Goal: Task Accomplishment & Management: Manage account settings

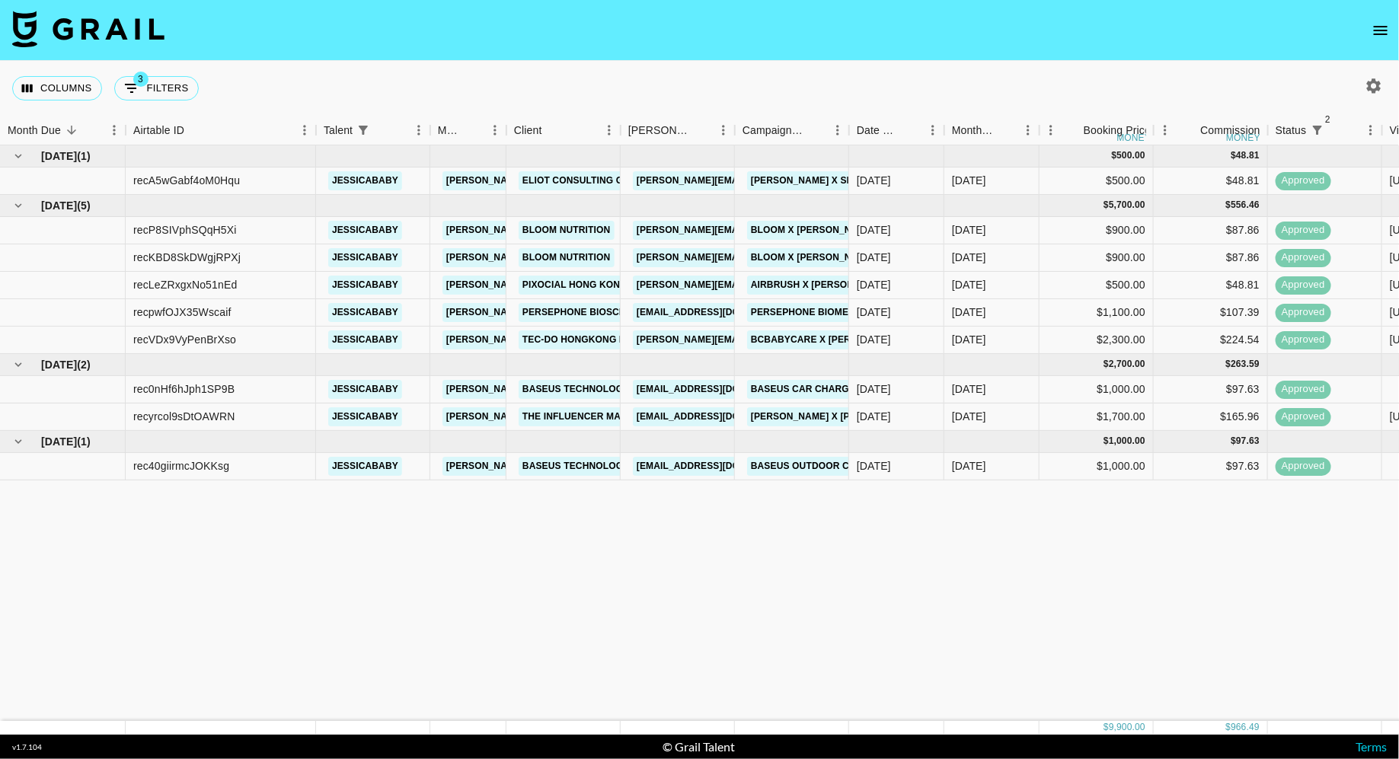
click at [1376, 34] on icon "open drawer" at bounding box center [1381, 30] width 14 height 9
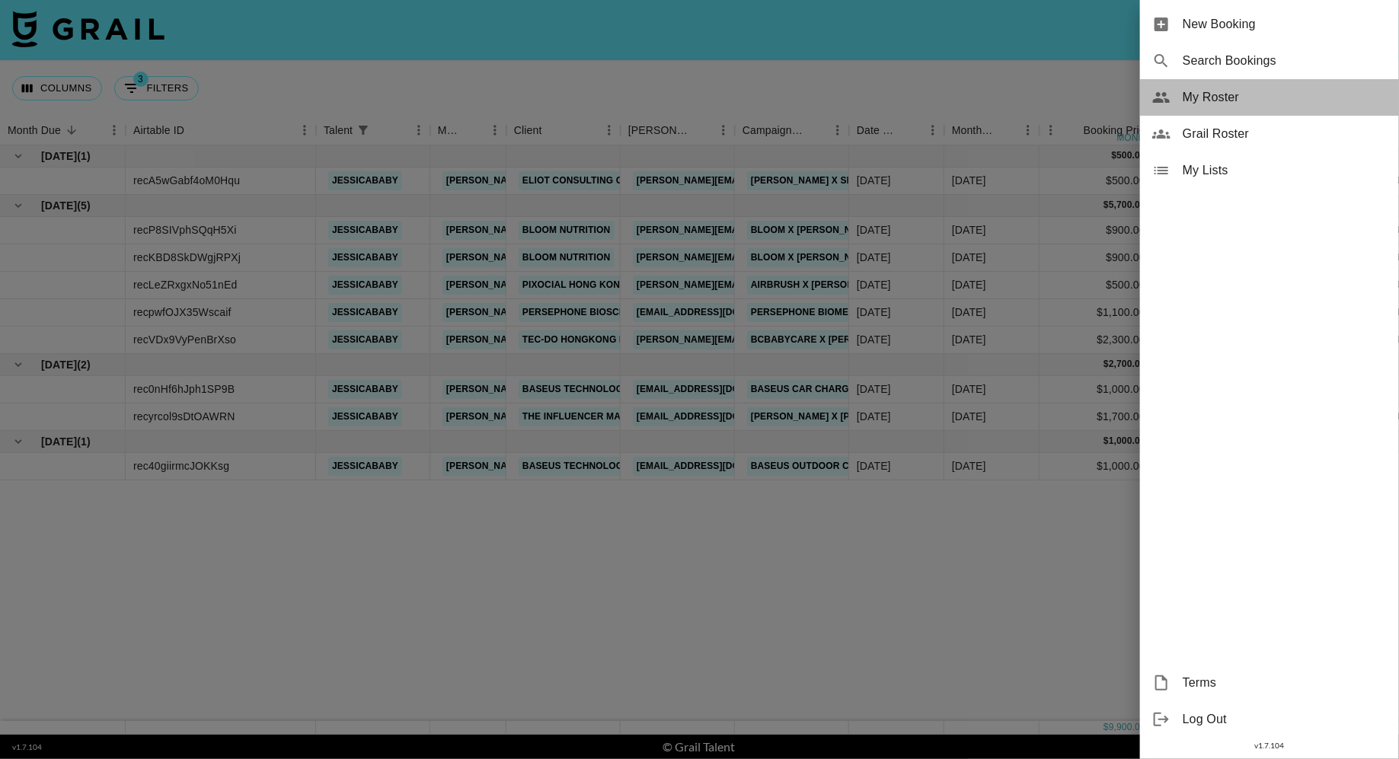
click at [1213, 108] on div "My Roster" at bounding box center [1269, 97] width 259 height 37
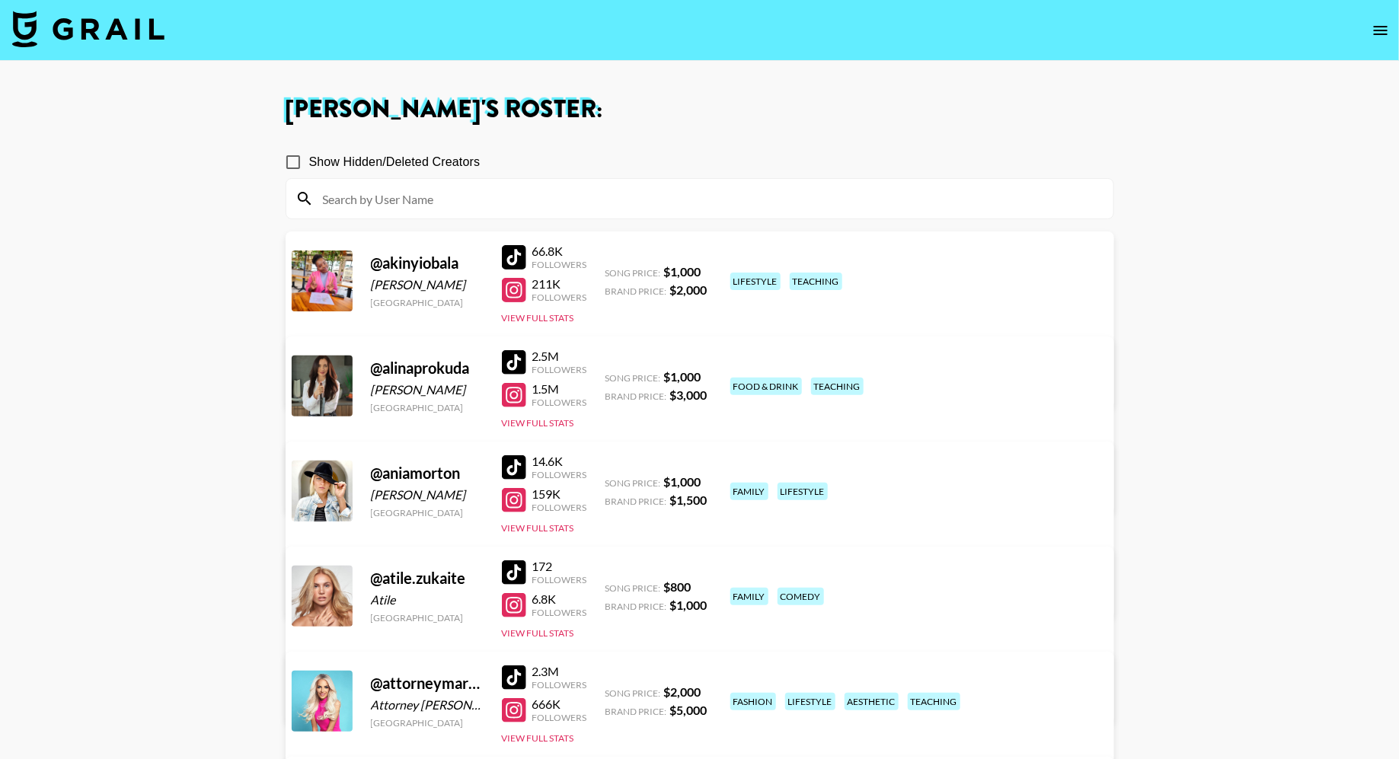
click at [466, 203] on input at bounding box center [709, 199] width 791 height 24
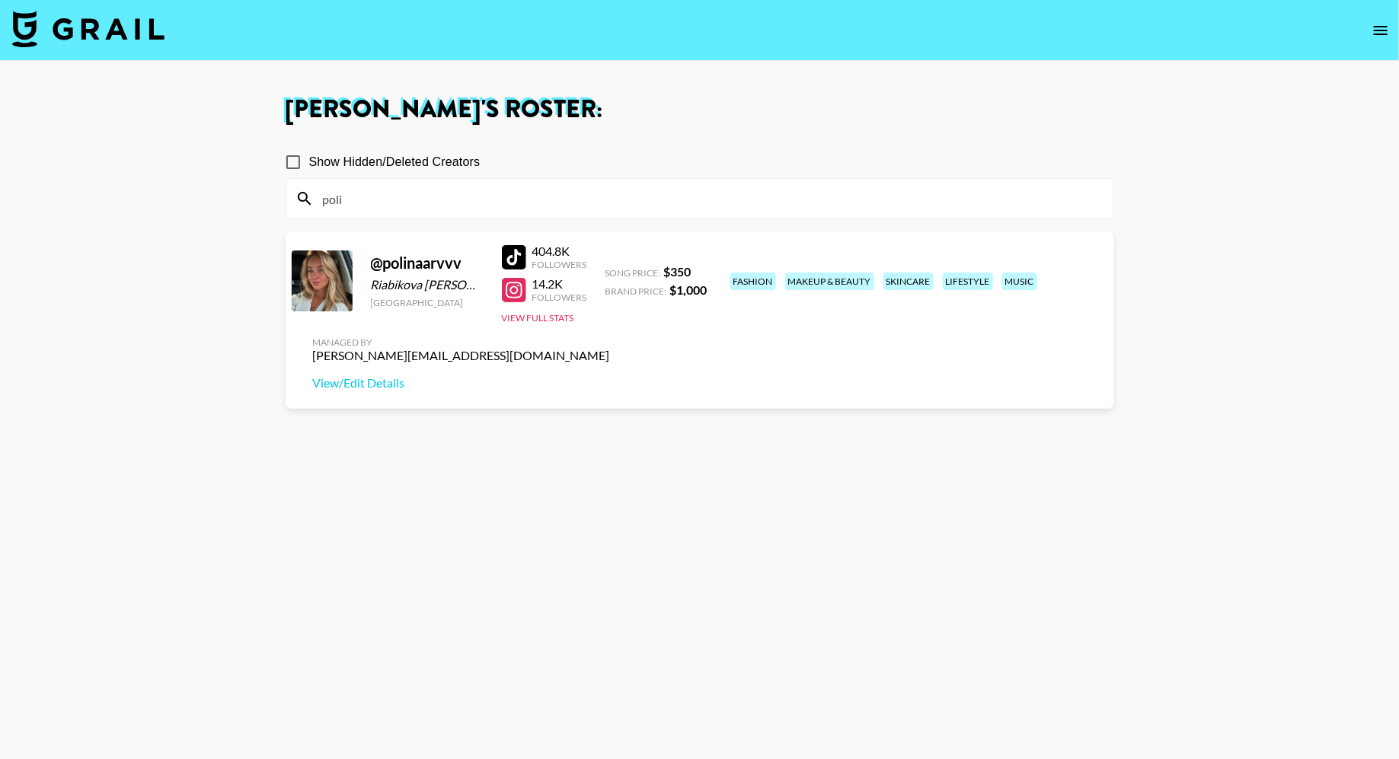
type input "poli"
click at [894, 311] on div "@ polinaarvvv Riabikova [PERSON_NAME] [GEOGRAPHIC_DATA] 404.8K Followers 14.2K …" at bounding box center [700, 320] width 829 height 177
click at [610, 376] on link "View/Edit Details" at bounding box center [461, 383] width 297 height 15
drag, startPoint x: 470, startPoint y: 263, endPoint x: 368, endPoint y: 263, distance: 102.1
click at [368, 263] on div "@ polinaarvvv Riabikova [PERSON_NAME] [GEOGRAPHIC_DATA] 404.8K Followers 14.2K …" at bounding box center [700, 320] width 829 height 177
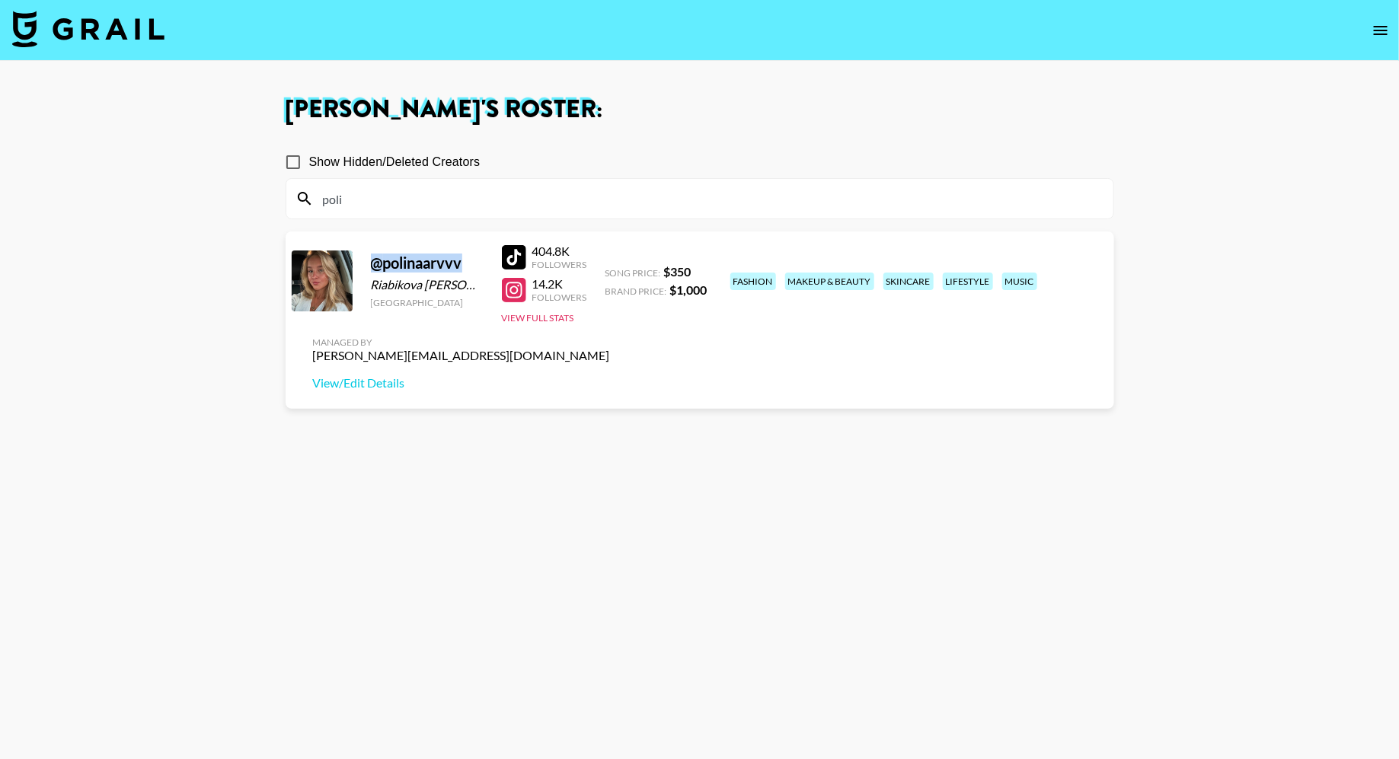
copy div "@ polinaarvvv"
click at [140, 51] on nav at bounding box center [699, 30] width 1399 height 61
click at [125, 31] on img at bounding box center [88, 29] width 152 height 37
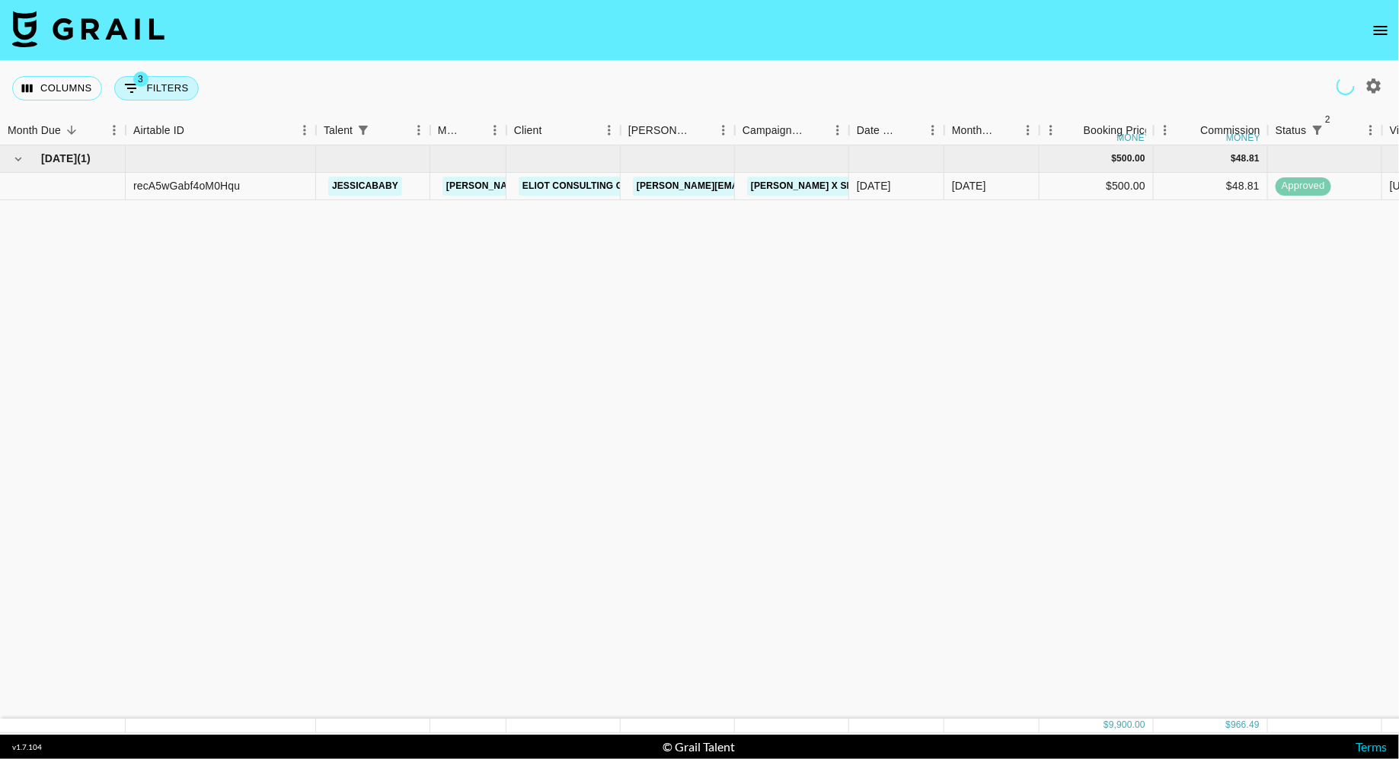
click at [177, 85] on button "3 Filters" at bounding box center [156, 88] width 85 height 24
select select "status"
select select "isNotAnyOf"
select select "status"
select select "approved"
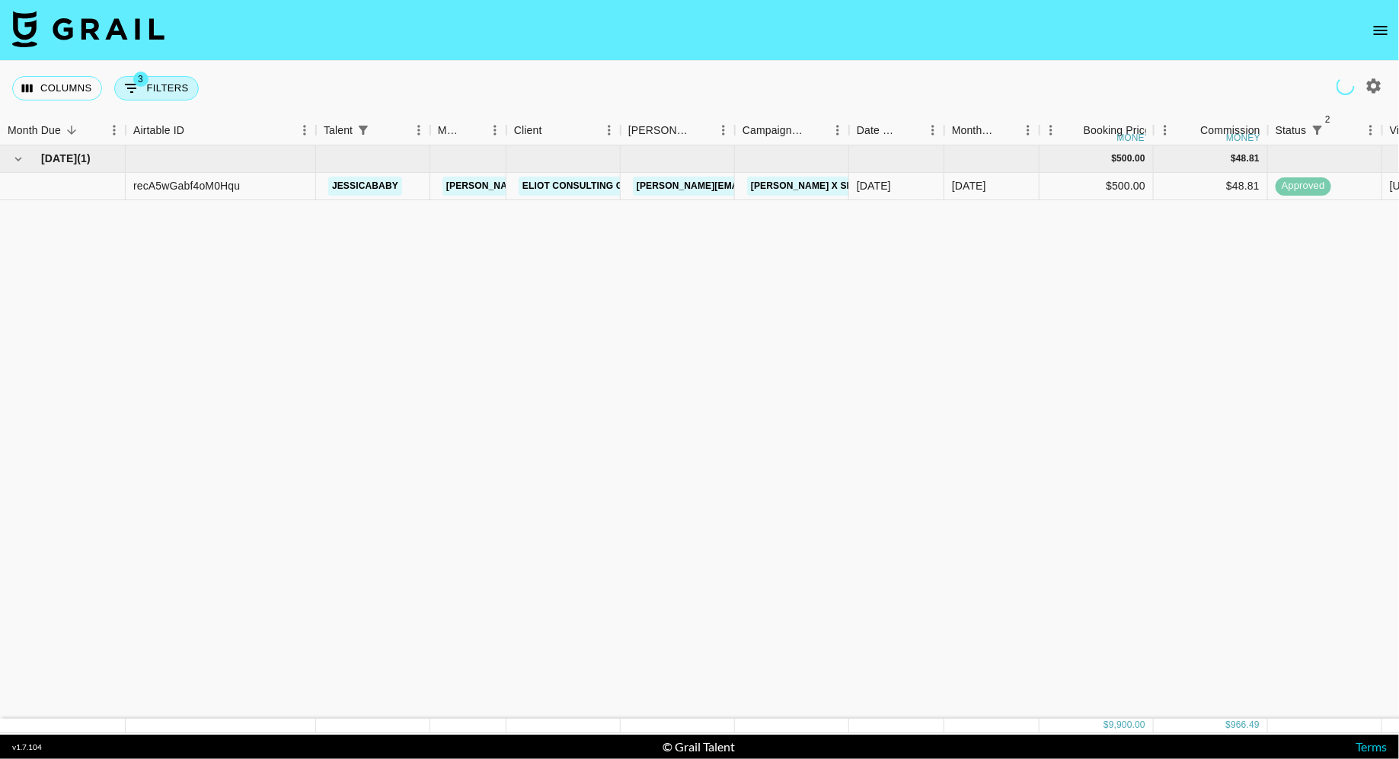
select select "talentName"
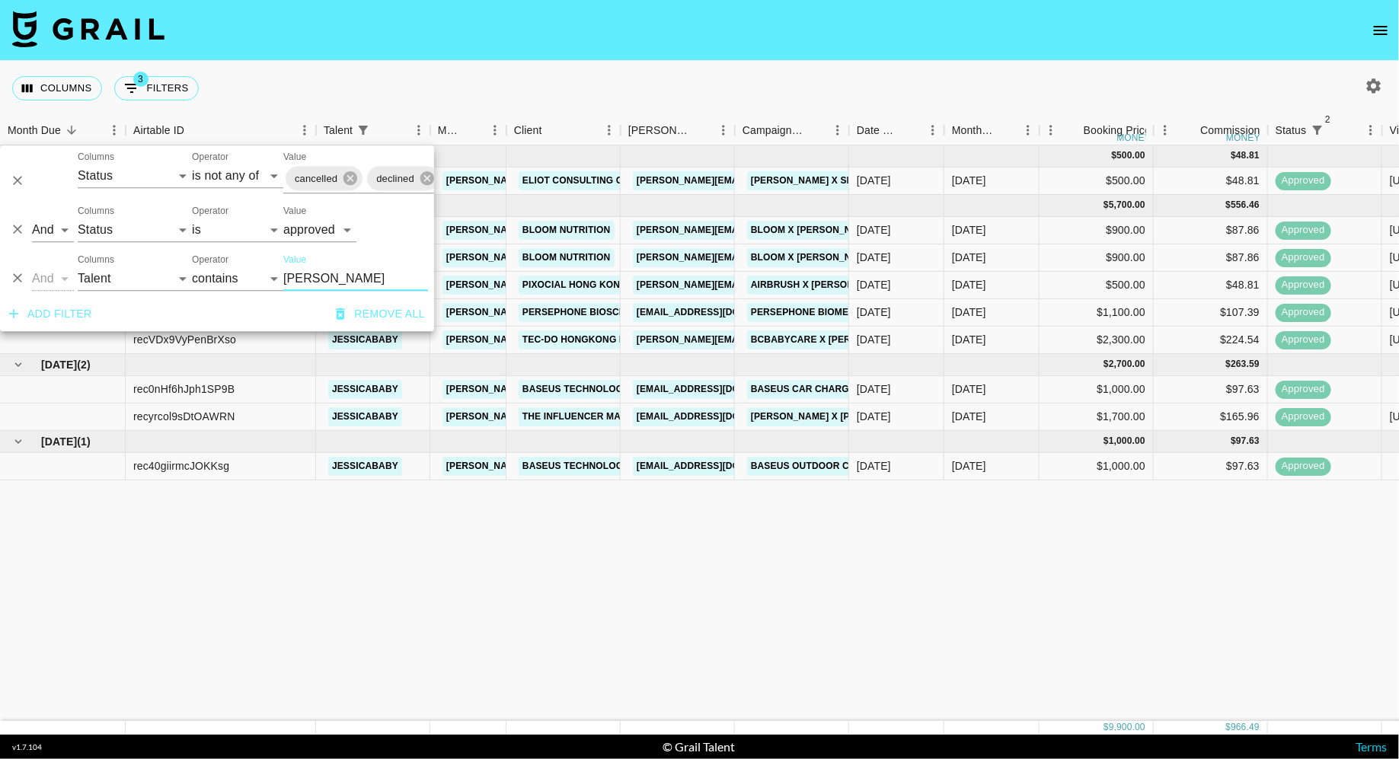
click at [325, 278] on input "[PERSON_NAME]" at bounding box center [355, 279] width 145 height 24
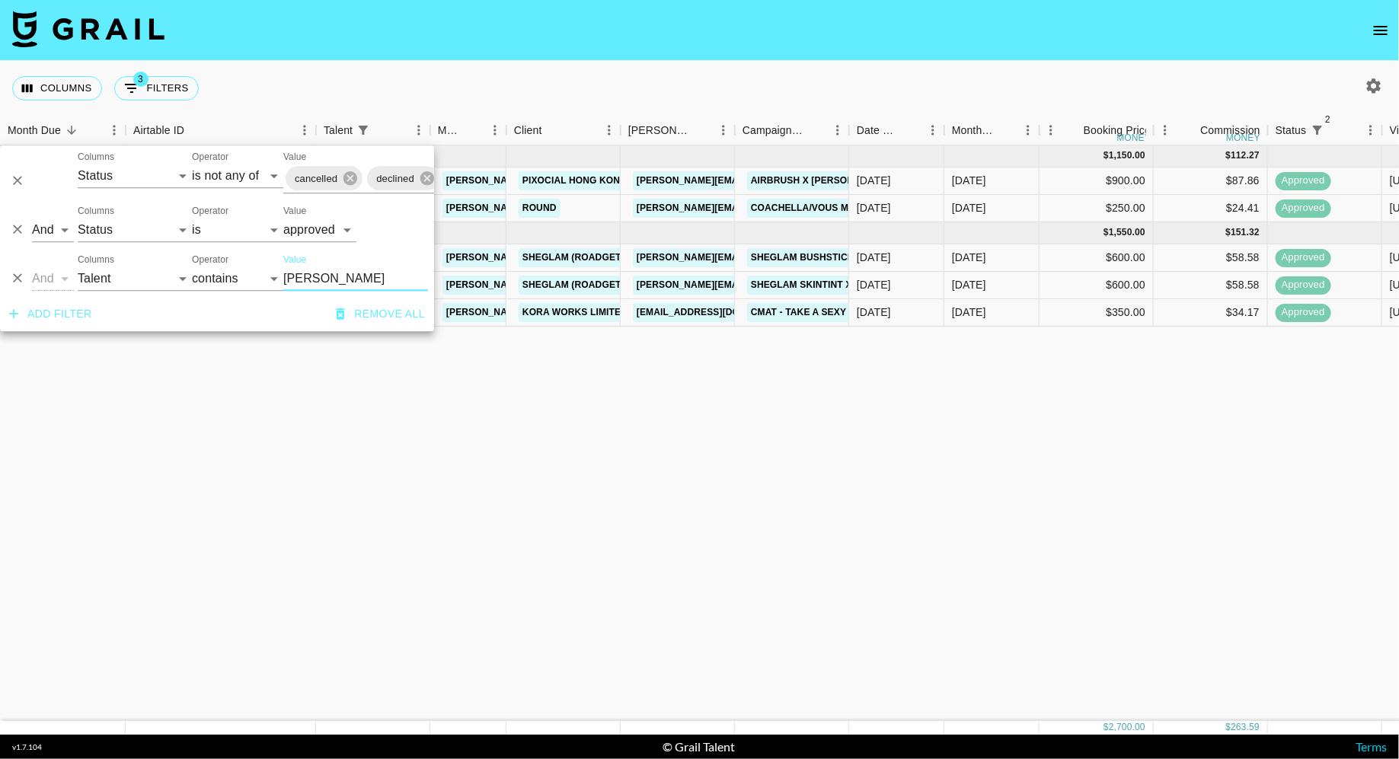
type input "[PERSON_NAME]"
click at [517, 448] on div "[DATE] ( 2 ) $ 1,150.00 $ 112.27 recfQDi6XfAS7wukl polinaarvvv [PERSON_NAME][EM…" at bounding box center [1179, 433] width 2358 height 576
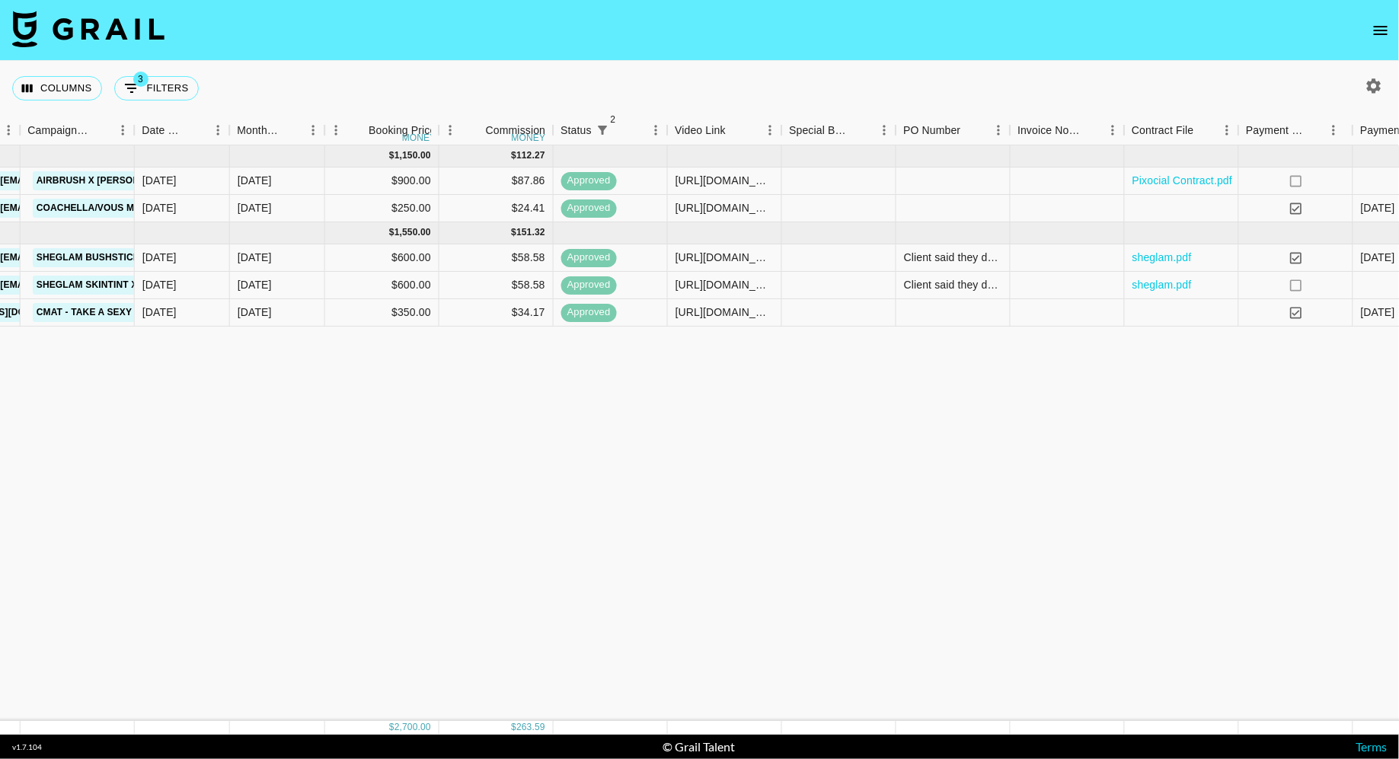
scroll to position [0, 958]
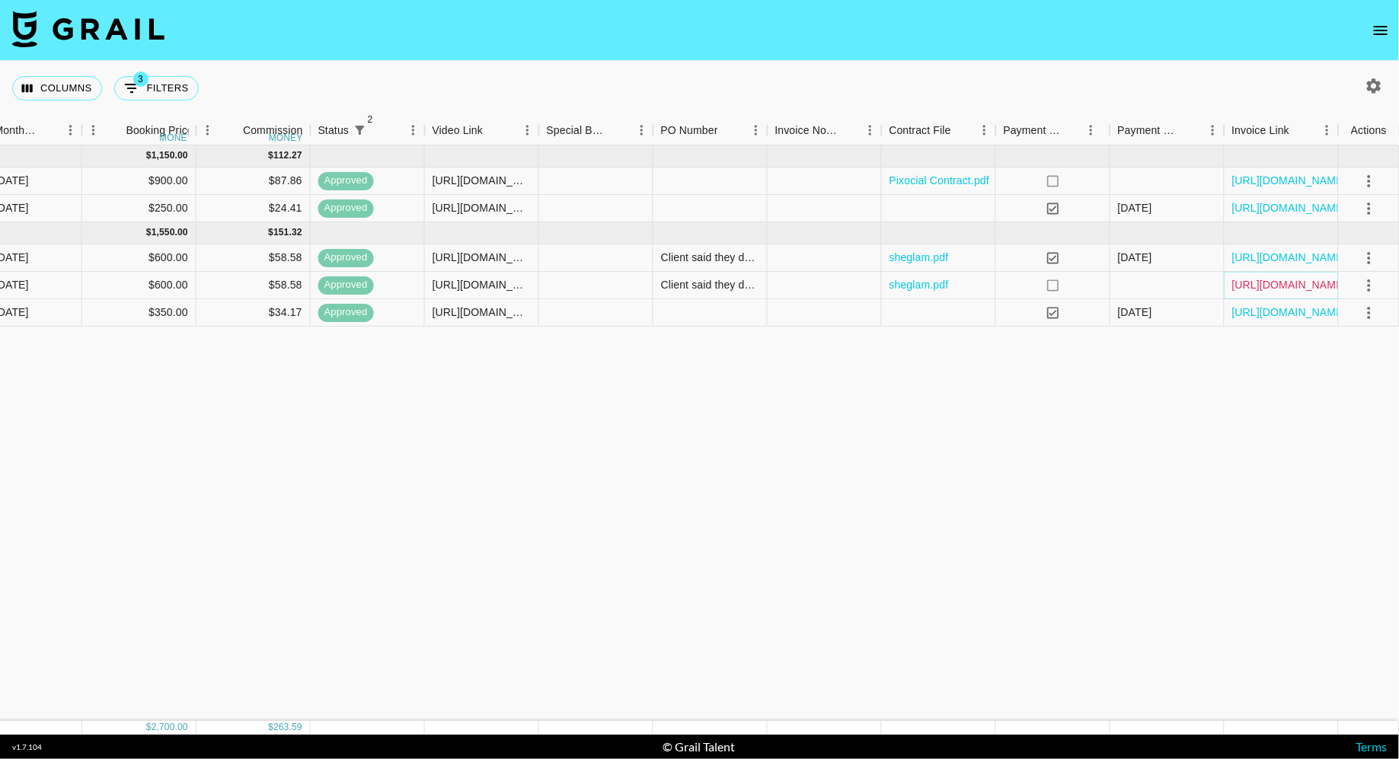
click at [1258, 287] on link "[URL][DOMAIN_NAME]" at bounding box center [1290, 284] width 115 height 15
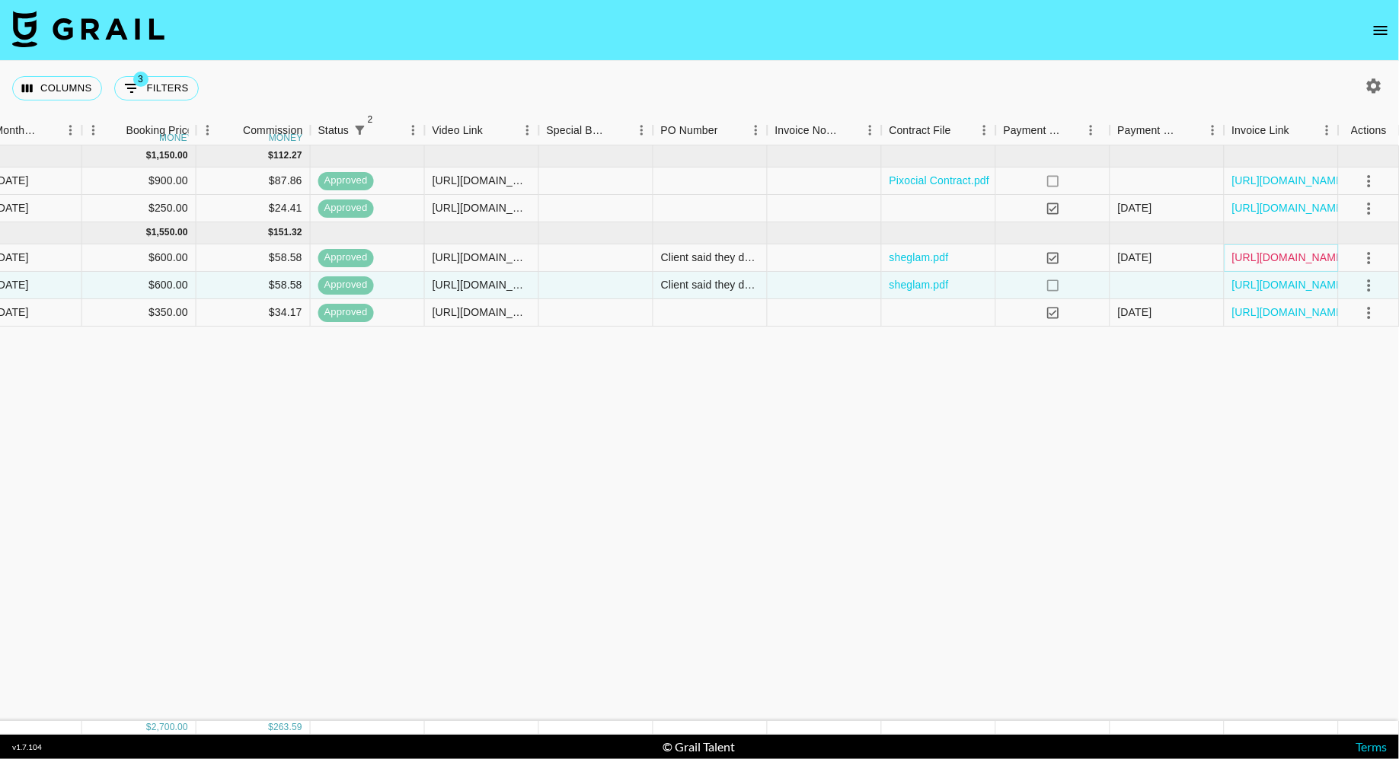
click at [1279, 254] on link "[URL][DOMAIN_NAME]" at bounding box center [1290, 257] width 115 height 15
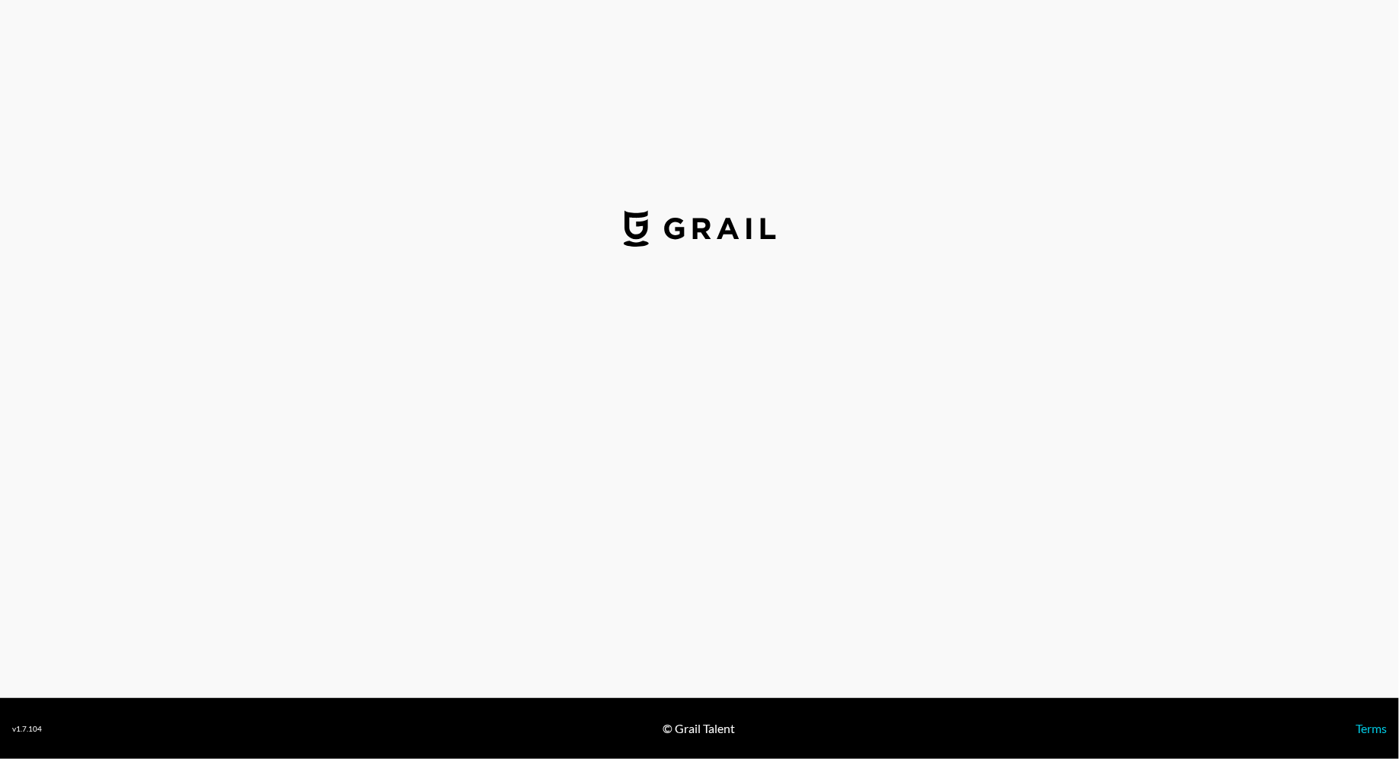
select select "USD"
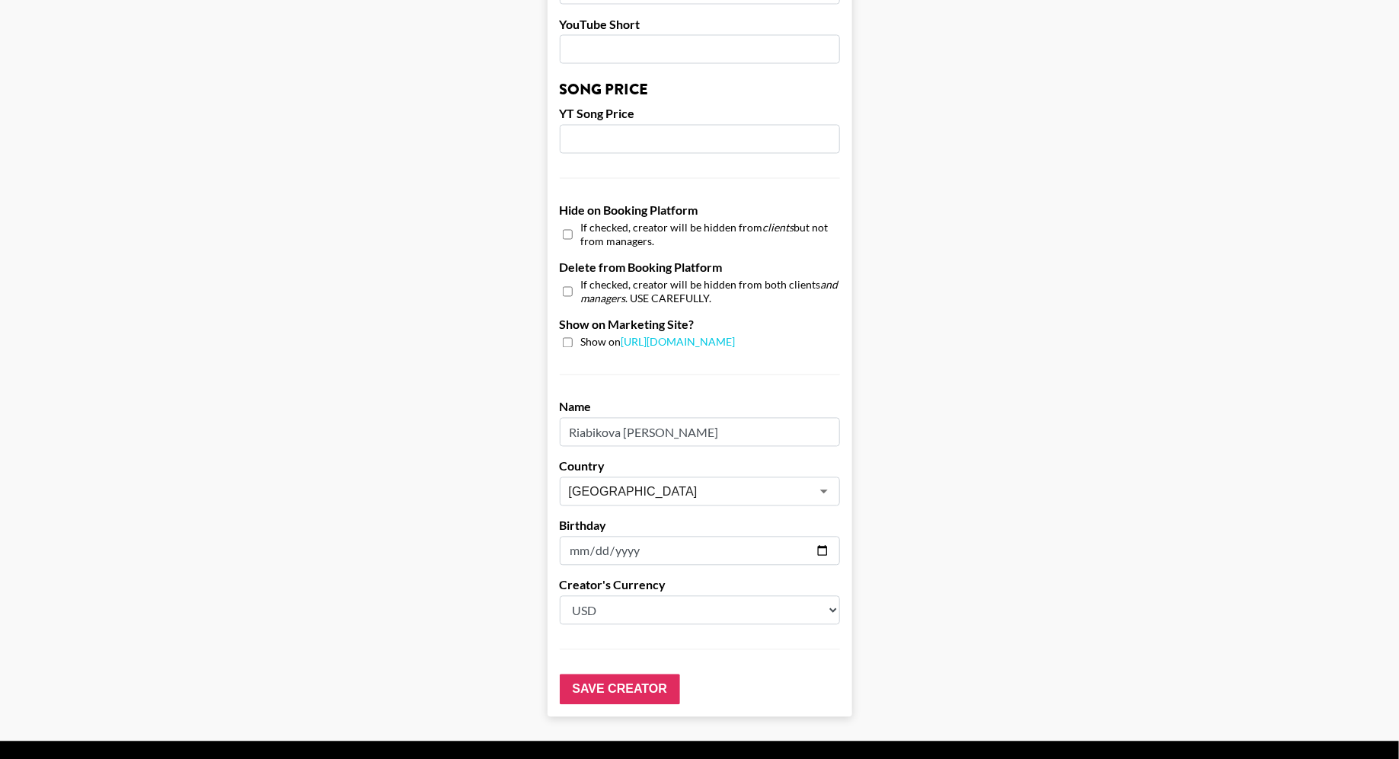
scroll to position [1304, 0]
